Goal: Task Accomplishment & Management: Understand process/instructions

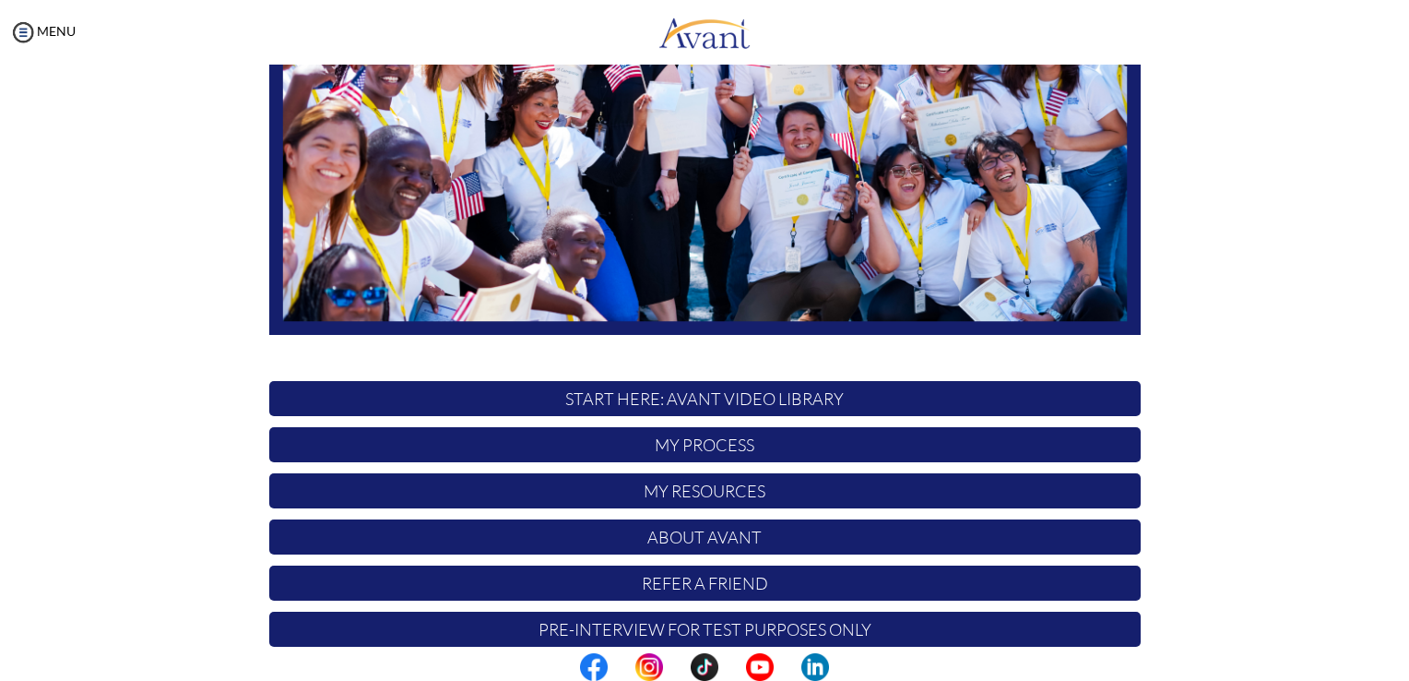
scroll to position [343, 0]
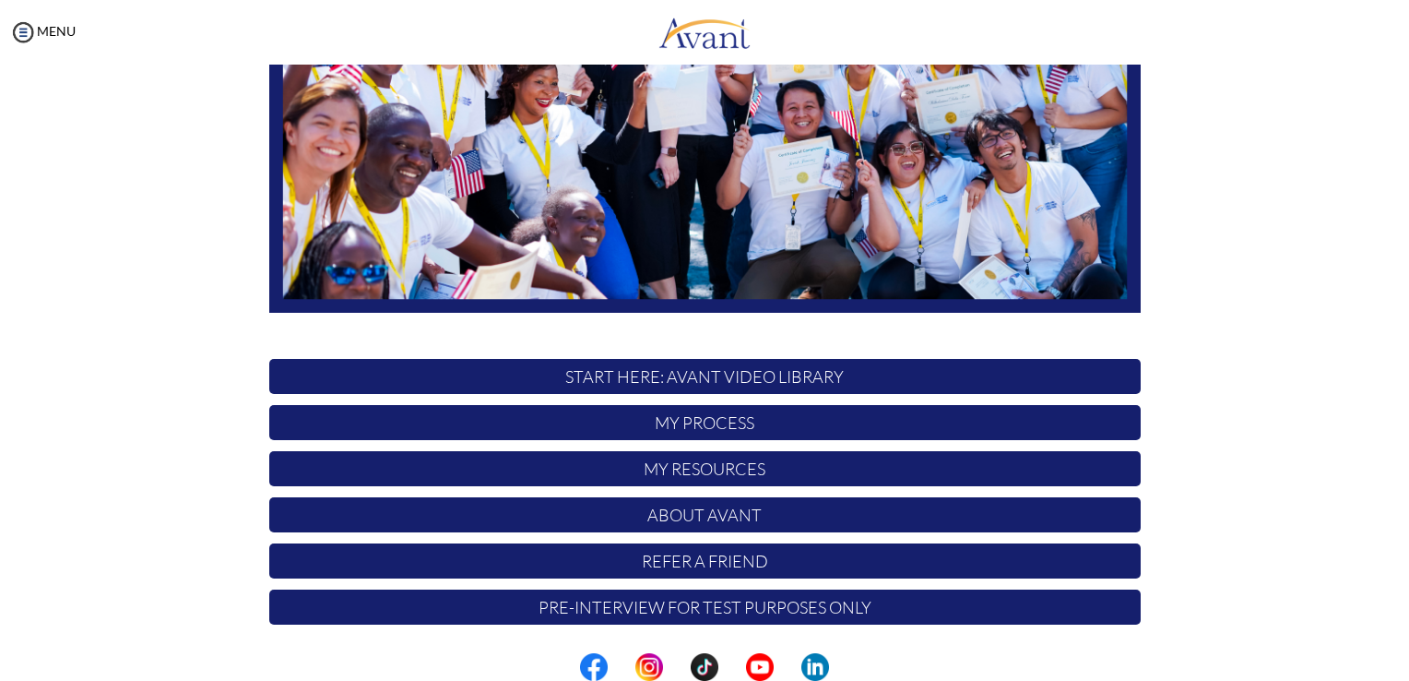
click at [673, 516] on p "About Avant" at bounding box center [705, 514] width 872 height 35
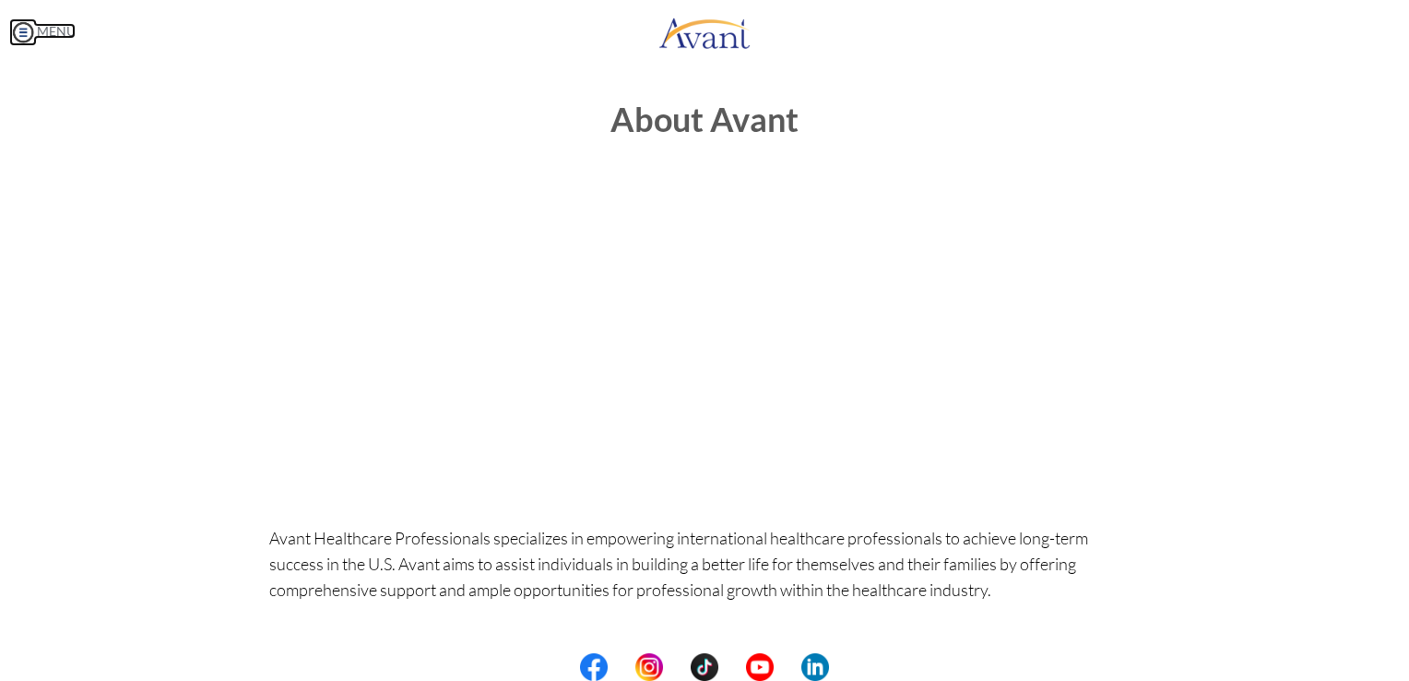
click at [29, 28] on img at bounding box center [23, 32] width 28 height 28
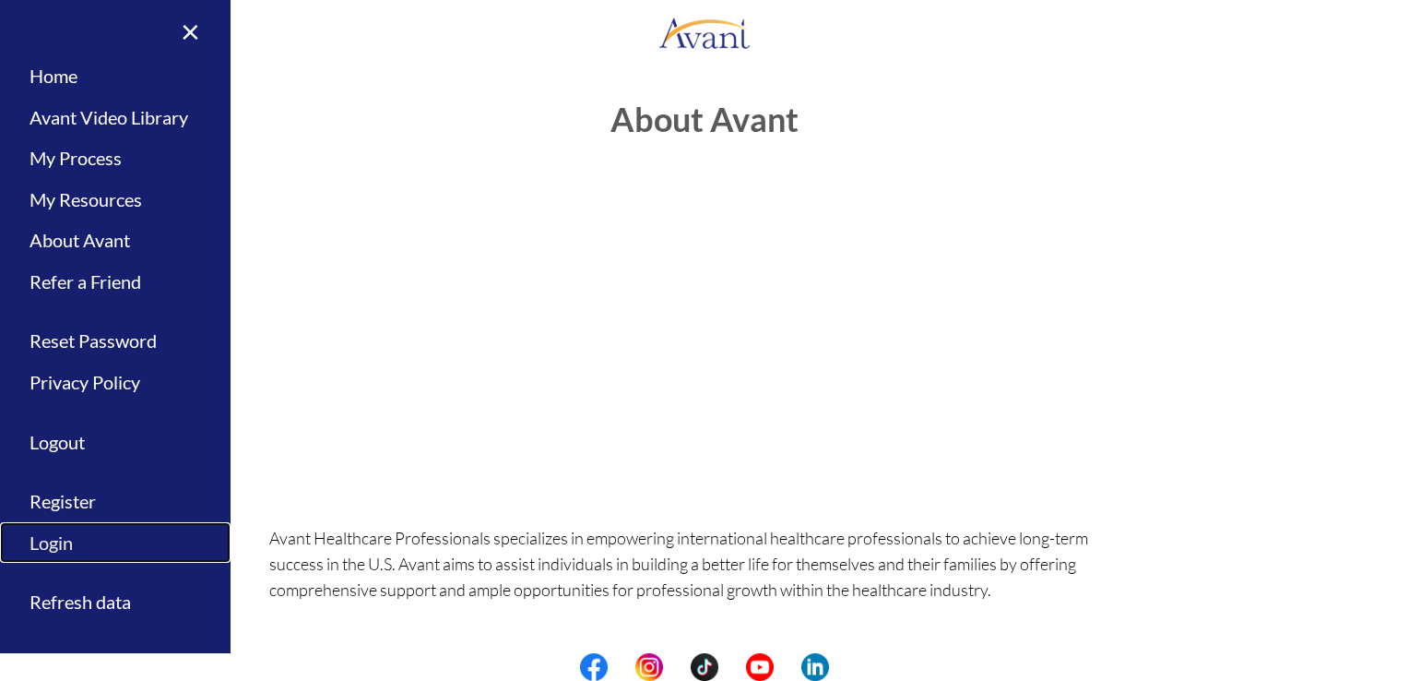
click at [74, 537] on link "Login" at bounding box center [115, 543] width 231 height 42
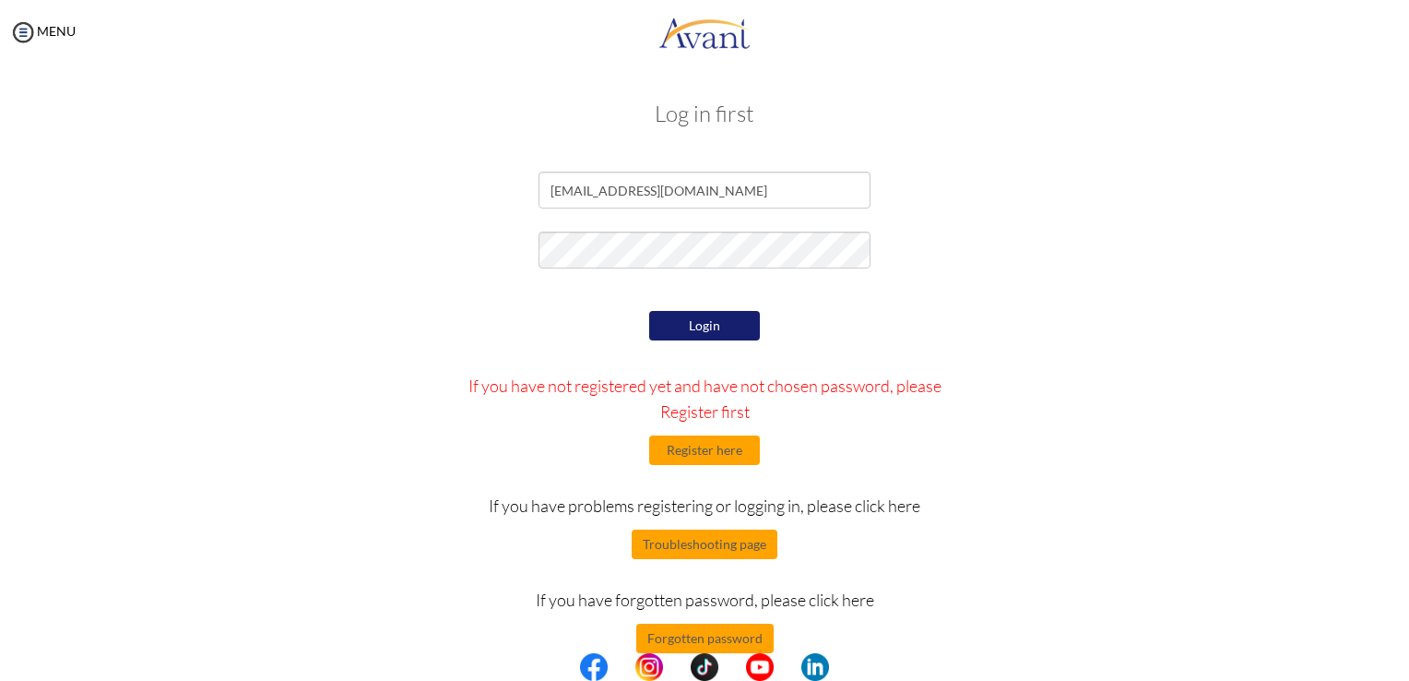
click at [705, 325] on button "Login" at bounding box center [704, 326] width 111 height 30
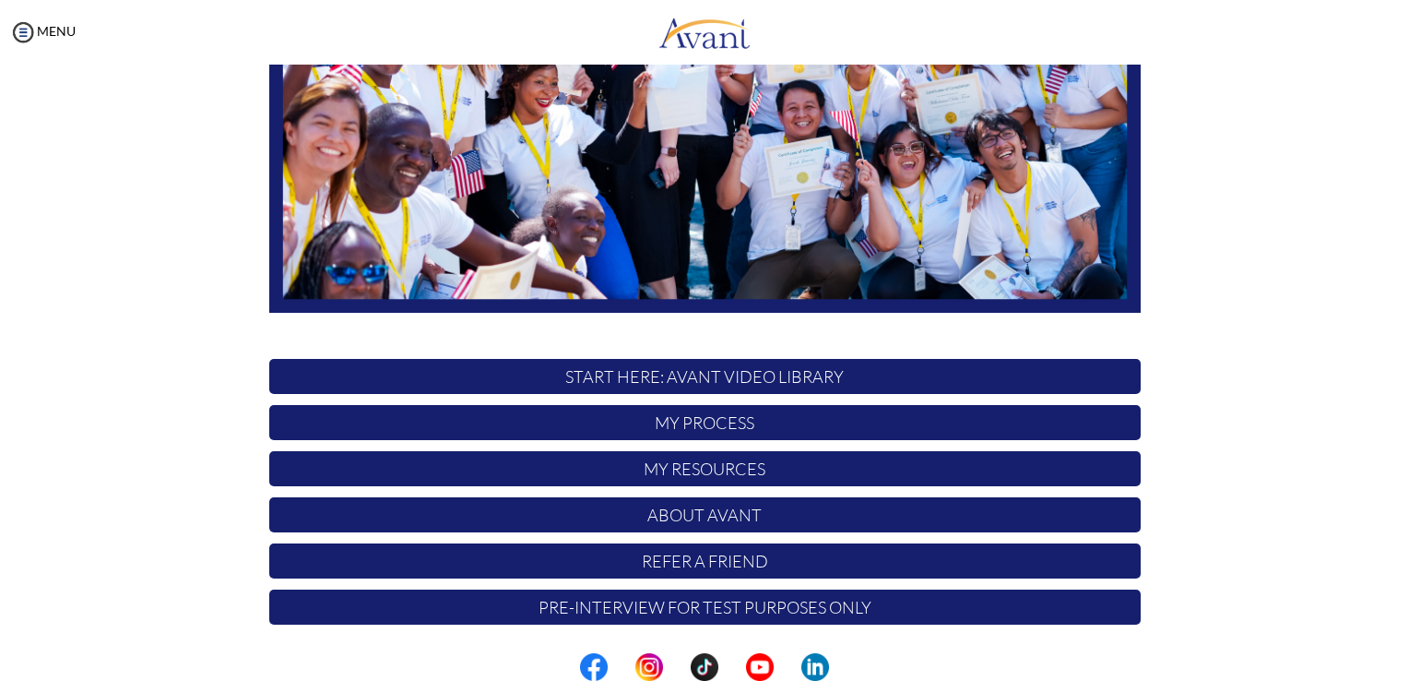
click at [694, 422] on p "My Process" at bounding box center [705, 422] width 872 height 35
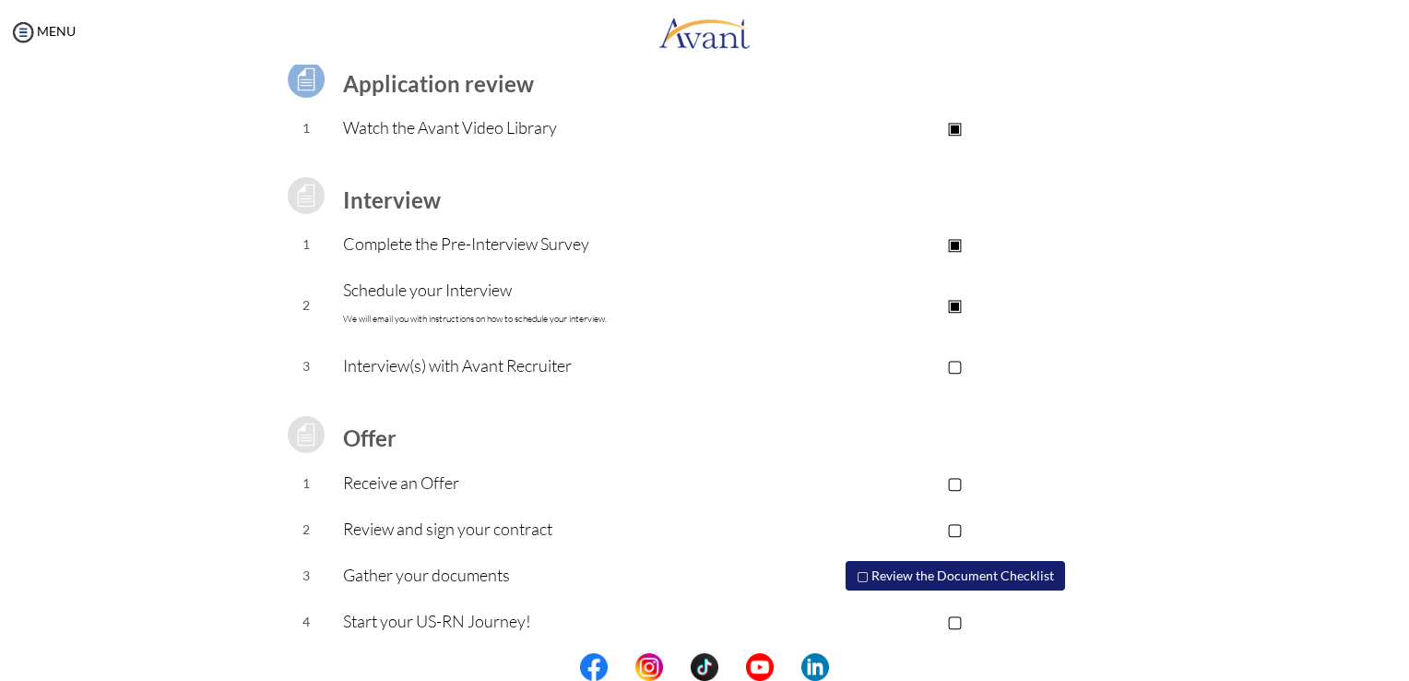
scroll to position [158, 0]
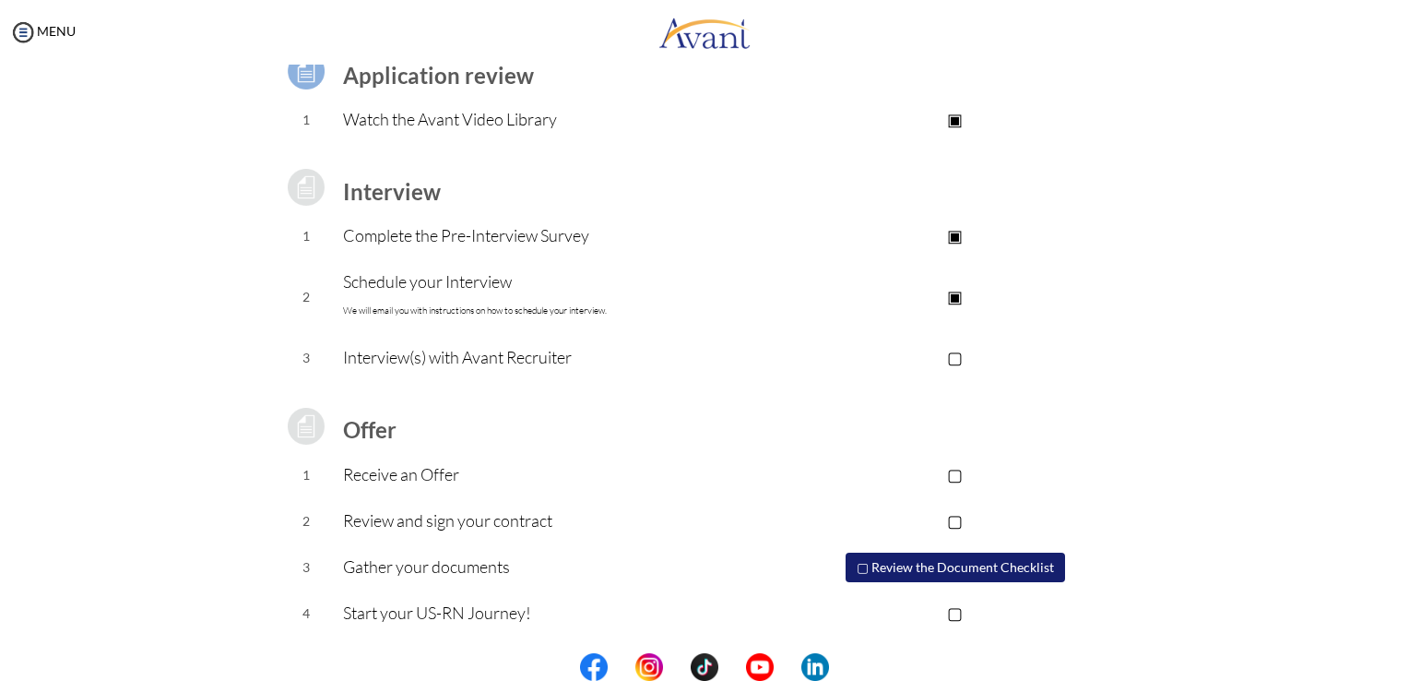
click at [484, 533] on td "Review and sign your contract" at bounding box center [556, 521] width 427 height 46
click at [944, 522] on p "▢" at bounding box center [955, 520] width 370 height 26
click at [944, 522] on p "▣" at bounding box center [955, 520] width 370 height 26
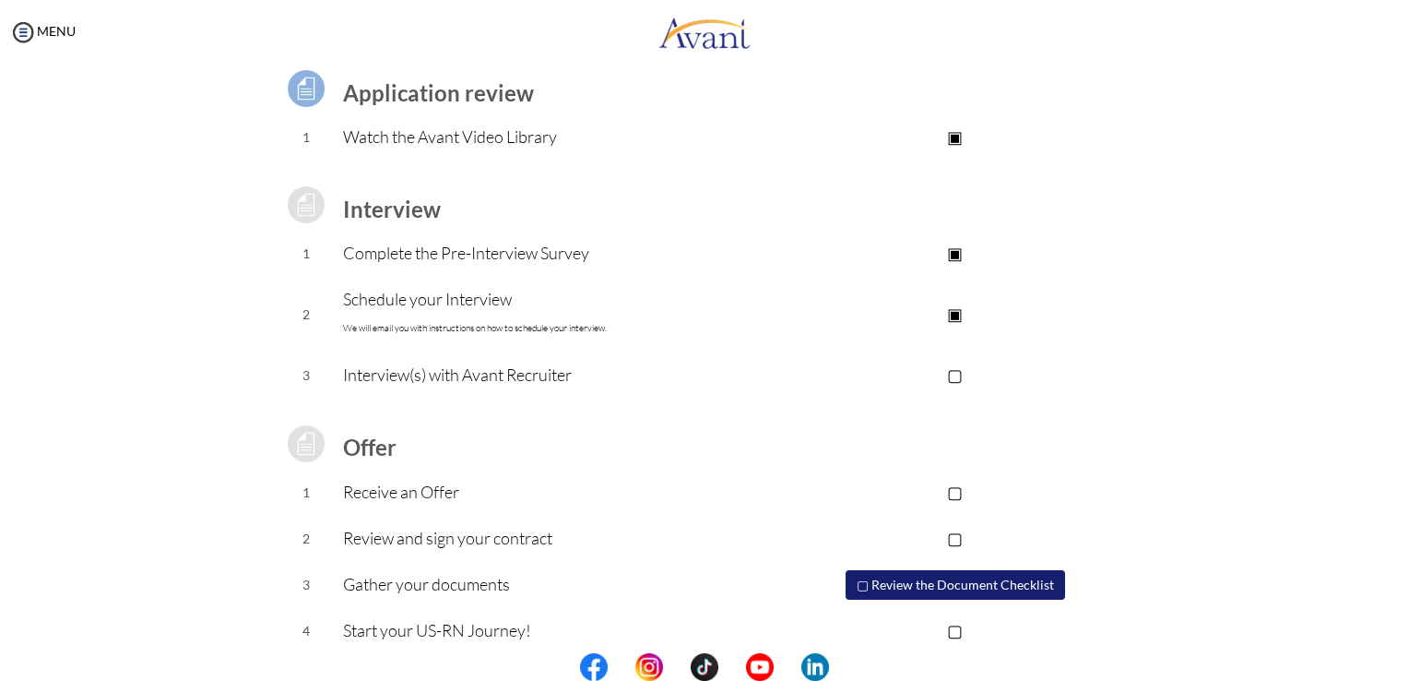
scroll to position [139, 0]
click at [530, 132] on p "Watch the Avant Video Library" at bounding box center [556, 138] width 427 height 26
click at [952, 139] on p "▣" at bounding box center [955, 138] width 370 height 26
click at [954, 256] on p "▣" at bounding box center [955, 254] width 370 height 26
click at [954, 312] on p "▣" at bounding box center [955, 315] width 370 height 26
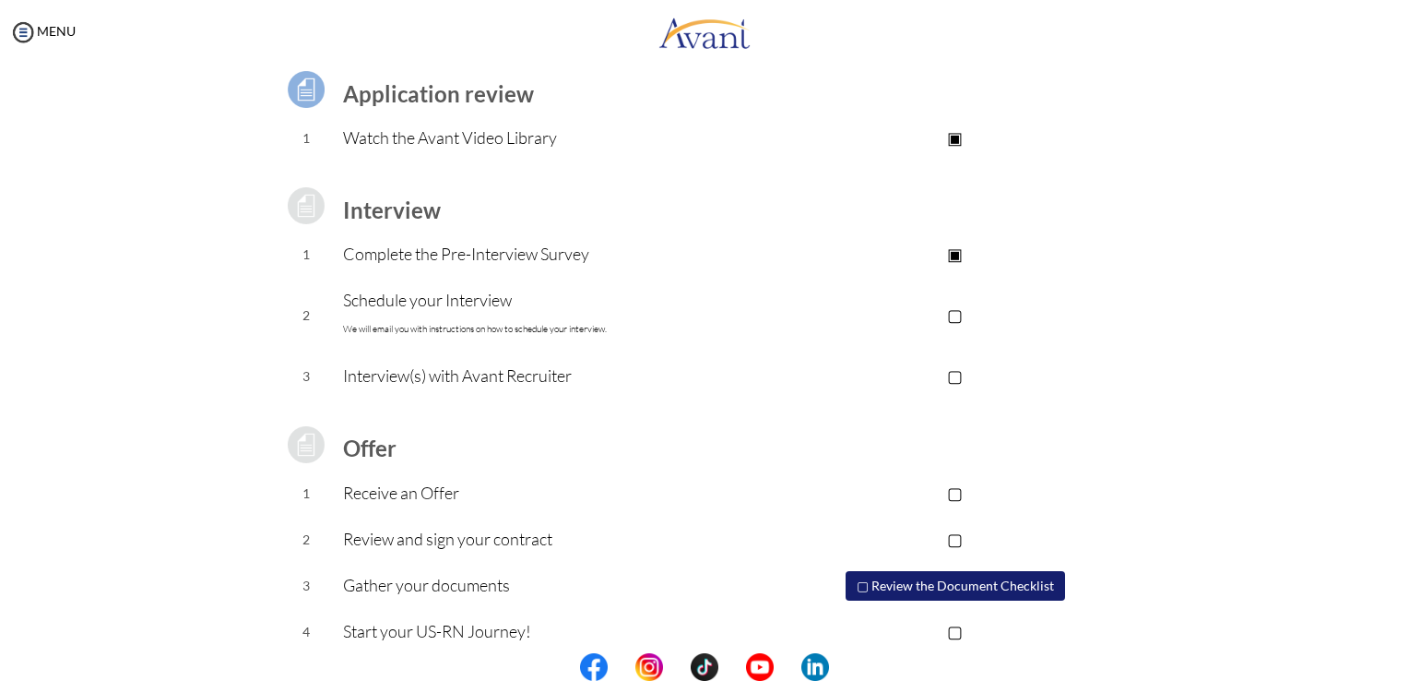
click at [954, 312] on p "▢" at bounding box center [955, 315] width 370 height 26
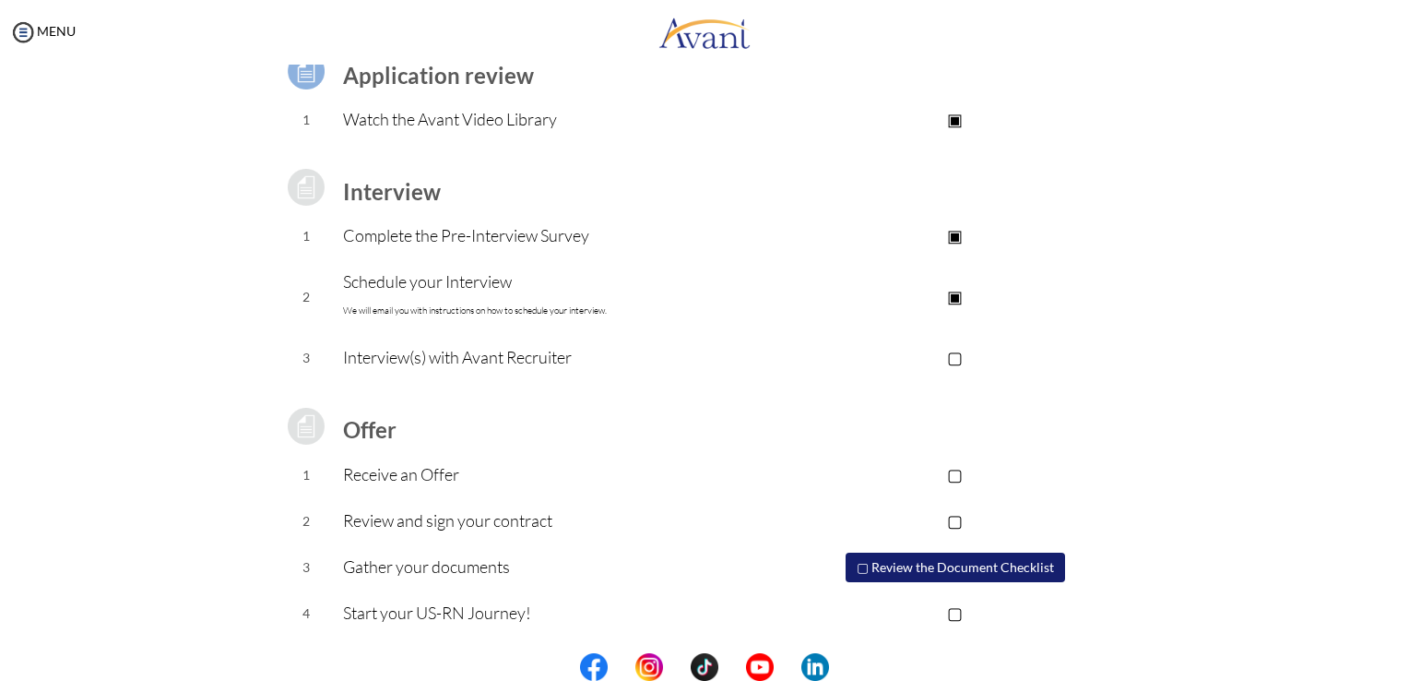
click at [1010, 563] on button "▢ Review the Document Checklist" at bounding box center [956, 567] width 220 height 30
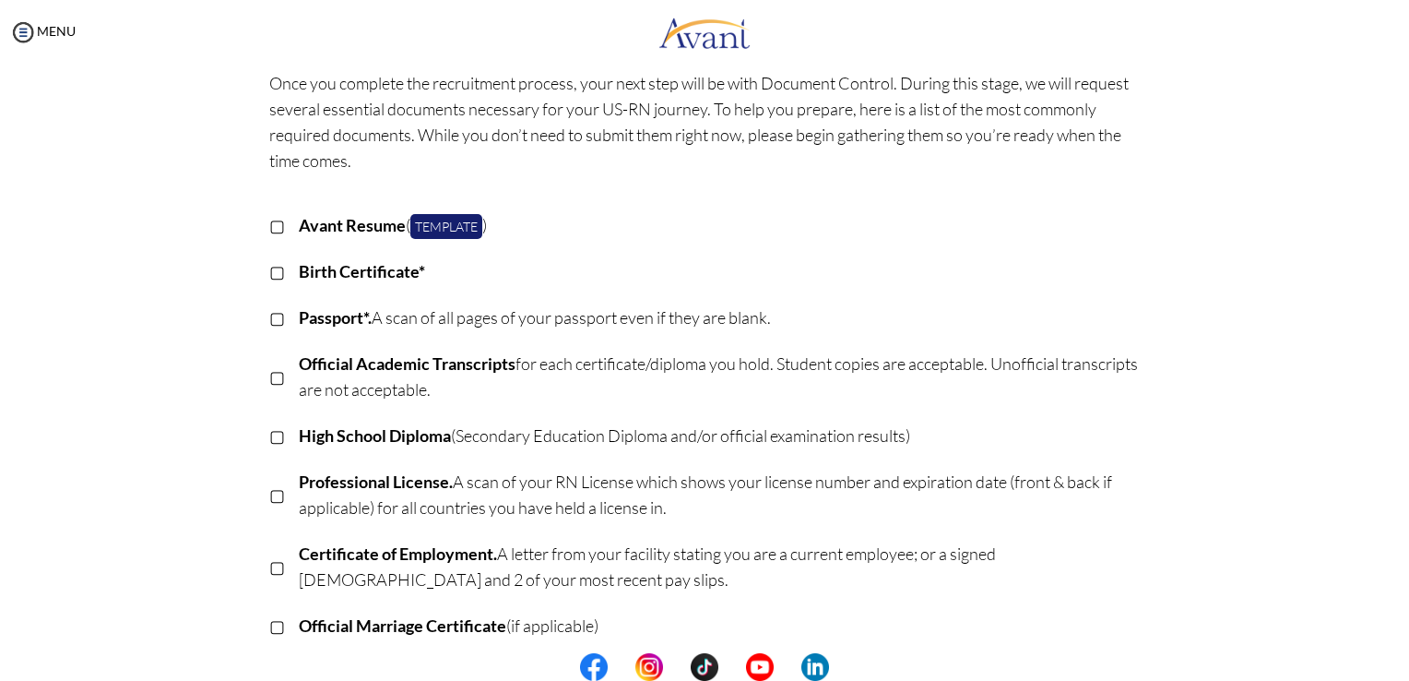
scroll to position [80, 0]
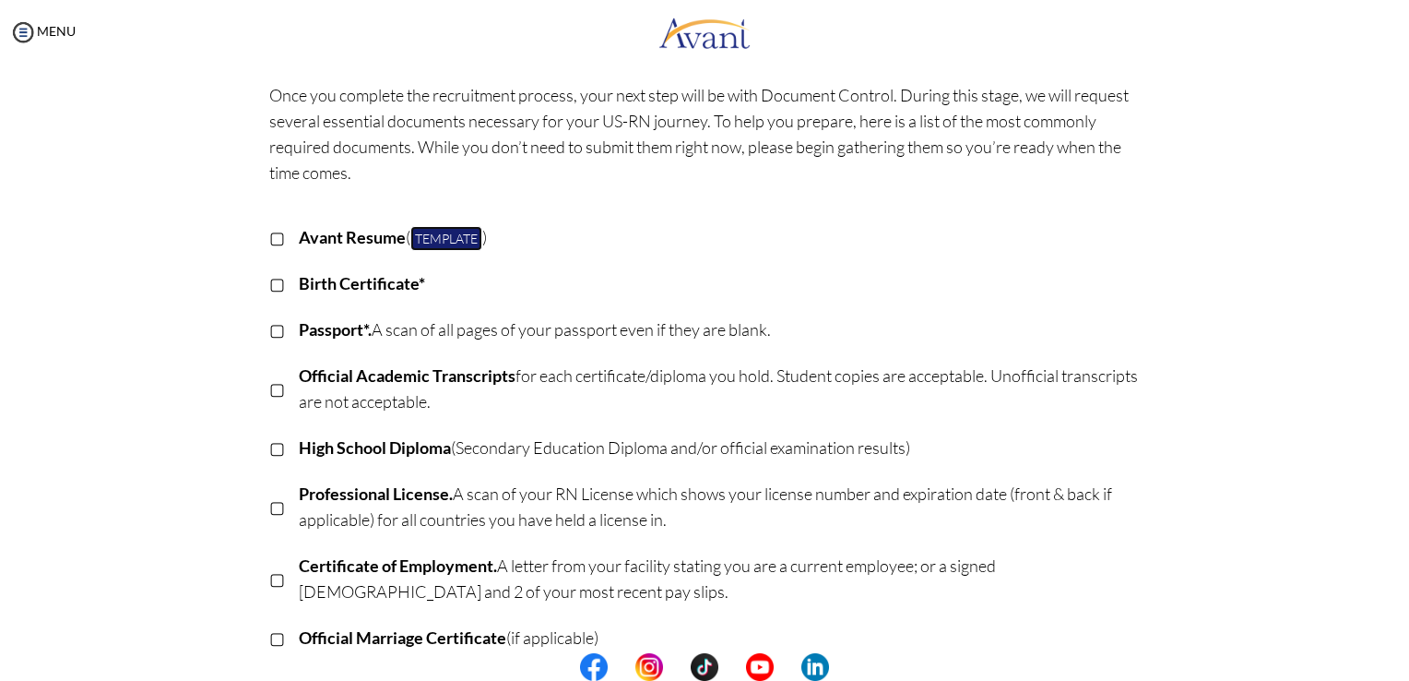
click at [438, 227] on link "Template" at bounding box center [446, 238] width 72 height 25
click at [902, 274] on p "Birth Certificate*" at bounding box center [720, 283] width 842 height 26
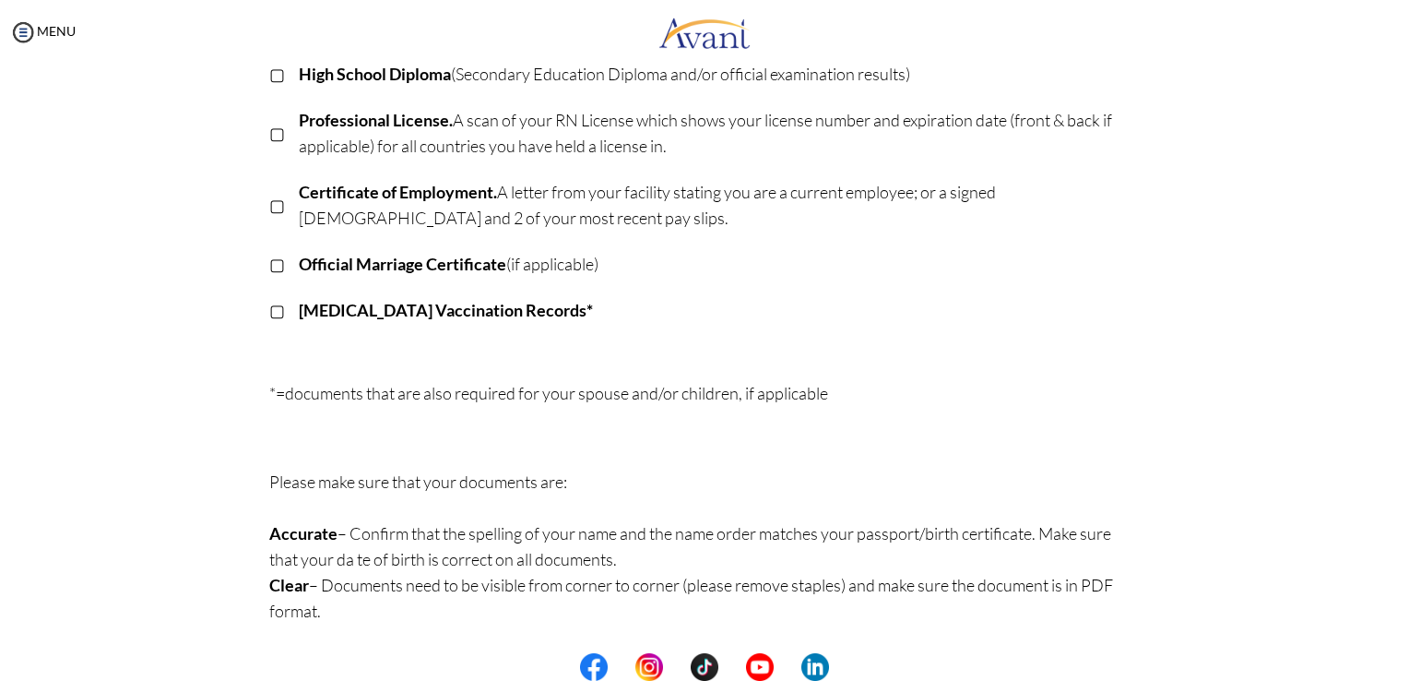
scroll to position [0, 0]
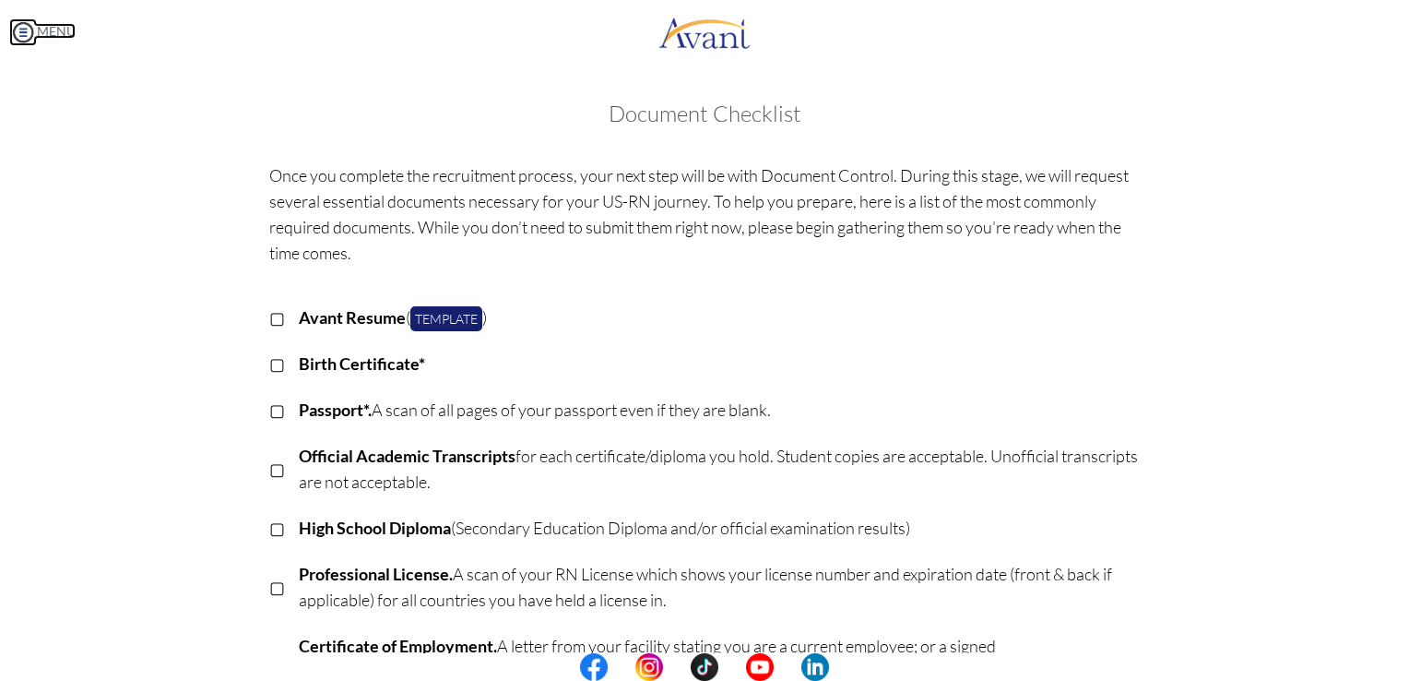
click at [10, 36] on img at bounding box center [23, 32] width 28 height 28
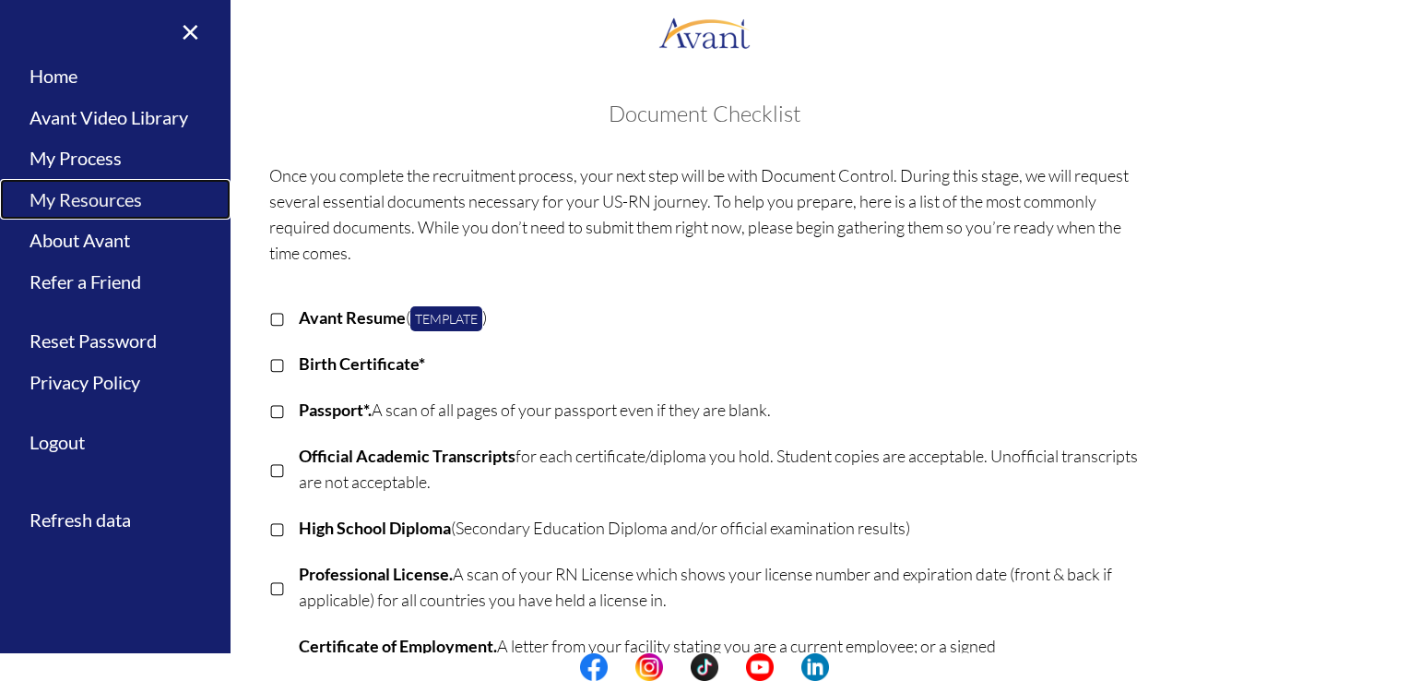
click at [93, 185] on link "My Resources" at bounding box center [115, 200] width 231 height 42
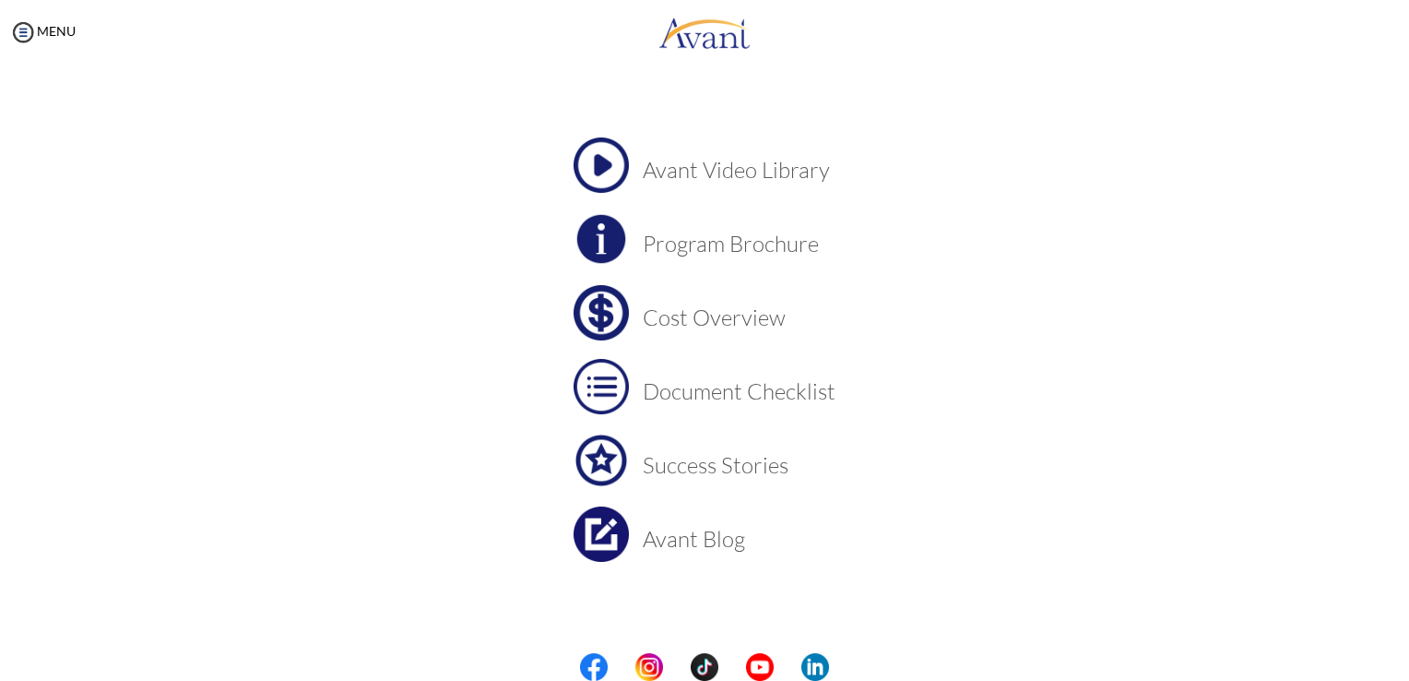
scroll to position [63, 0]
click at [687, 249] on h3 "Program Brochure" at bounding box center [739, 244] width 193 height 24
